Goal: Information Seeking & Learning: Learn about a topic

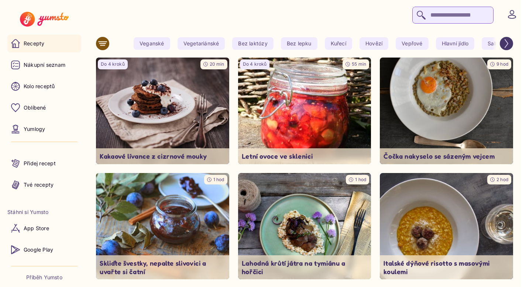
click at [512, 17] on icon at bounding box center [511, 14] width 9 height 9
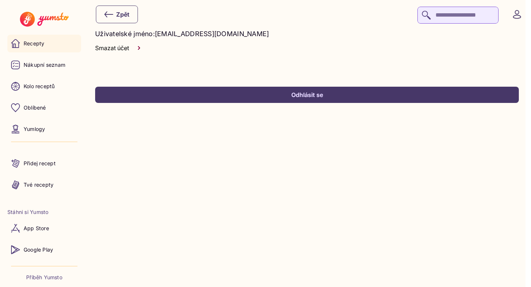
click at [35, 46] on p "Recepty" at bounding box center [34, 43] width 21 height 7
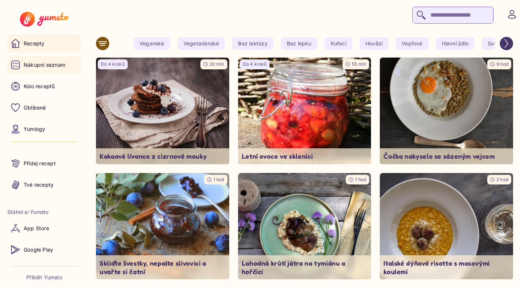
click at [45, 61] on p "Nákupní seznam" at bounding box center [45, 64] width 42 height 7
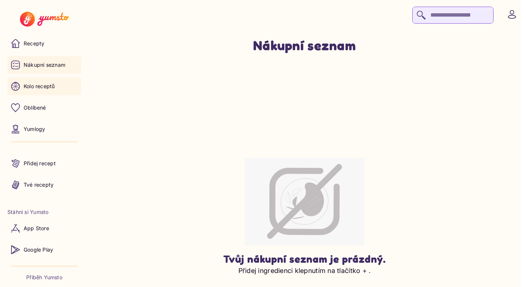
click at [48, 88] on p "Kolo receptů" at bounding box center [39, 86] width 31 height 7
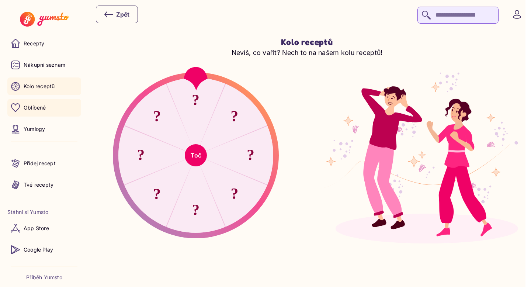
click at [48, 106] on link "Oblíbené" at bounding box center [44, 108] width 74 height 18
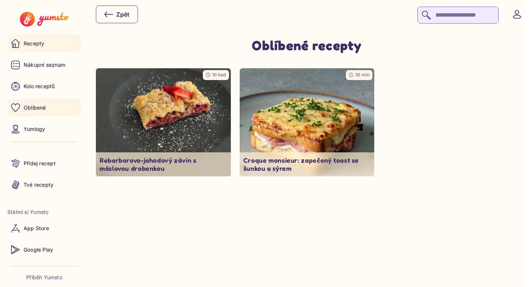
click at [45, 44] on link "Recepty" at bounding box center [44, 44] width 74 height 18
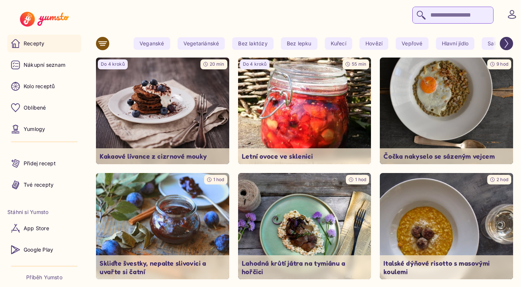
click at [511, 17] on icon at bounding box center [511, 14] width 9 height 9
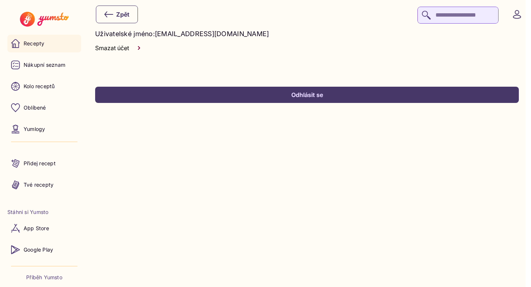
click at [49, 44] on link "Recepty" at bounding box center [44, 44] width 74 height 18
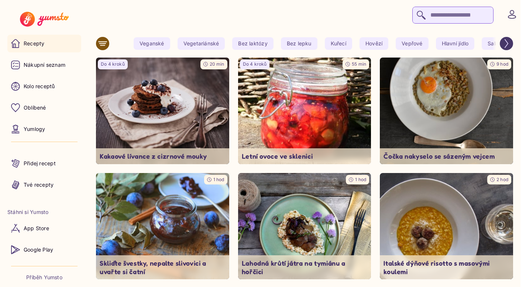
click at [512, 17] on icon at bounding box center [511, 14] width 9 height 9
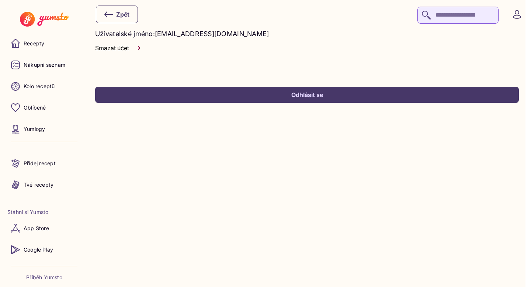
click at [241, 98] on div "Odhlásit se" at bounding box center [307, 95] width 408 height 8
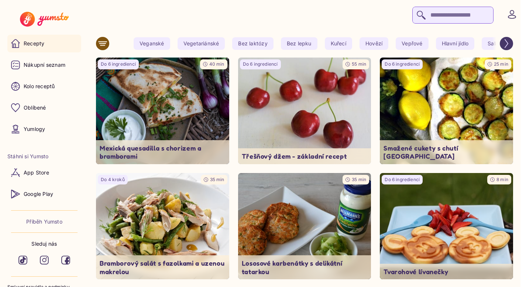
click at [514, 17] on icon at bounding box center [511, 14] width 9 height 9
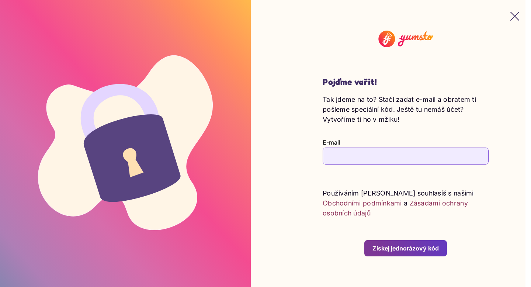
click at [343, 157] on input "E-mail" at bounding box center [406, 156] width 166 height 17
type input "*"
type input "**********"
click at [407, 247] on button "Získej jednorázový kód" at bounding box center [405, 248] width 83 height 16
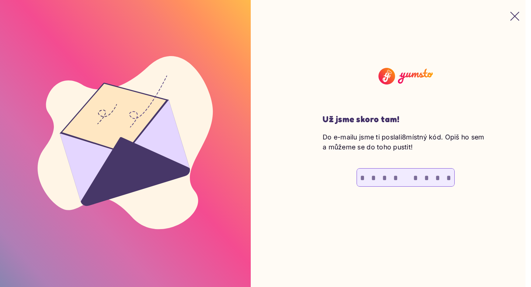
type input "*"
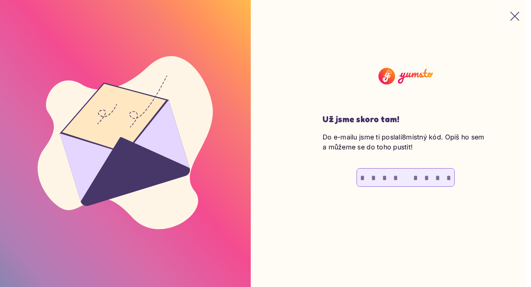
type input "*"
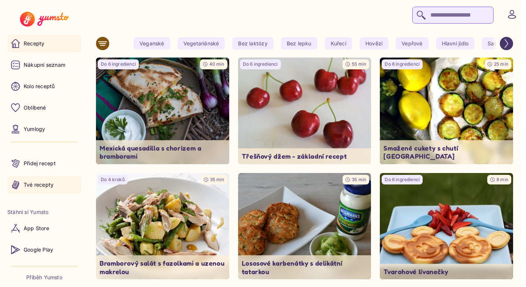
click at [52, 186] on p "Tvé recepty" at bounding box center [39, 184] width 30 height 7
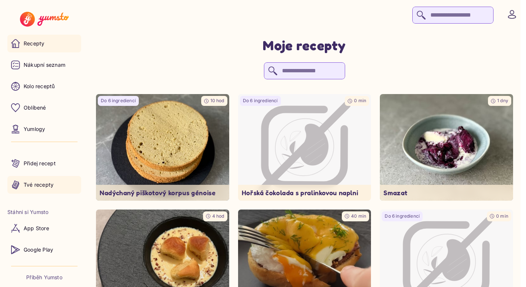
click at [40, 47] on link "Recepty" at bounding box center [44, 44] width 74 height 18
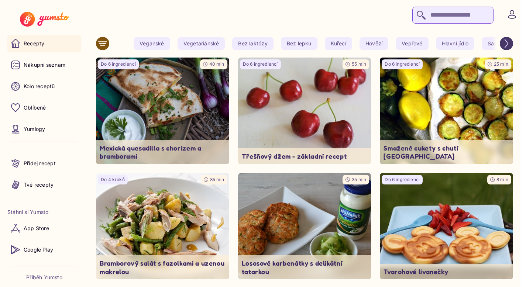
click at [510, 15] on icon at bounding box center [511, 14] width 9 height 9
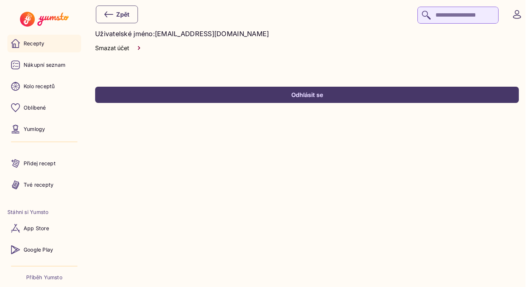
click at [49, 39] on link "Recepty" at bounding box center [44, 44] width 74 height 18
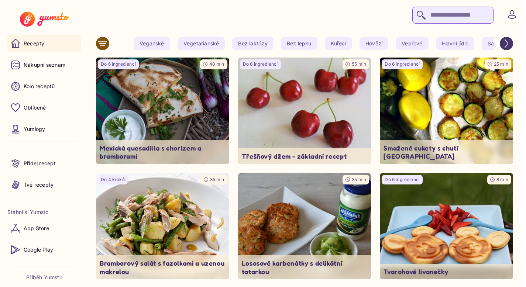
click at [443, 20] on input "search" at bounding box center [452, 15] width 81 height 17
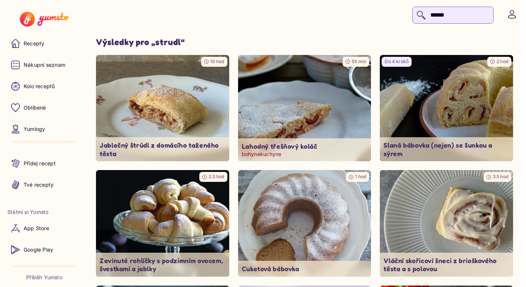
scroll to position [2, 0]
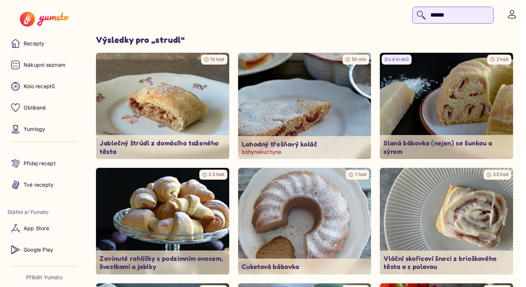
type input "******"
click at [184, 110] on img at bounding box center [162, 106] width 133 height 107
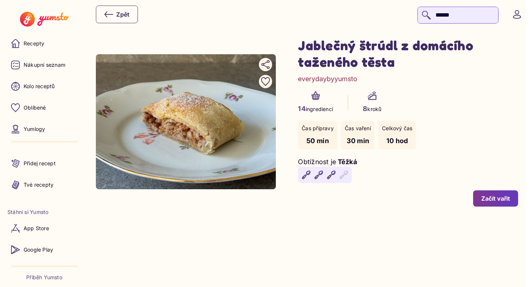
click at [210, 25] on header "Zpět ******" at bounding box center [265, 14] width 531 height 29
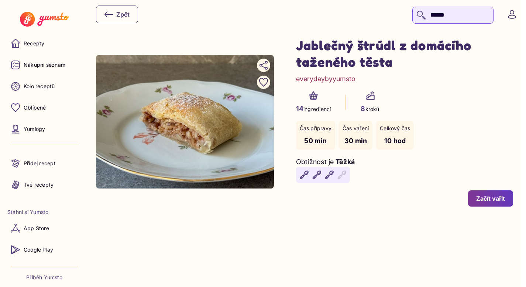
click at [253, 14] on div "Zpět ******" at bounding box center [307, 14] width 422 height 18
